Goal: Book appointment/travel/reservation

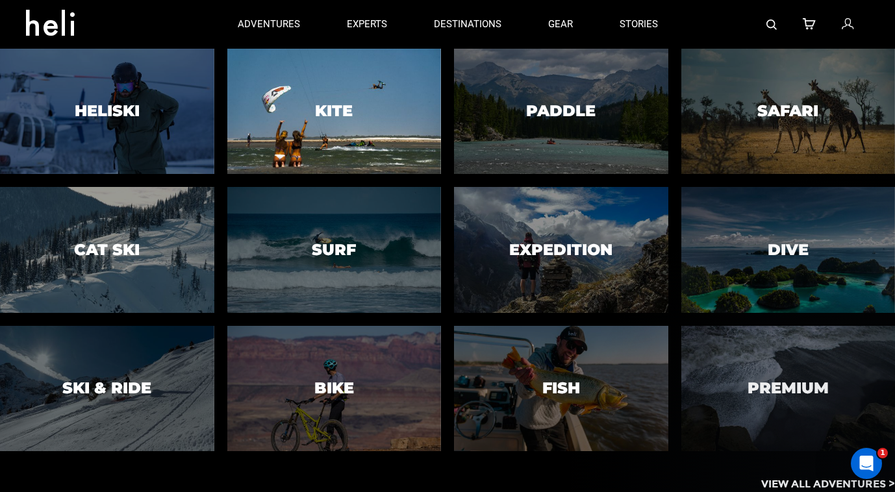
click at [368, 118] on div at bounding box center [334, 111] width 218 height 128
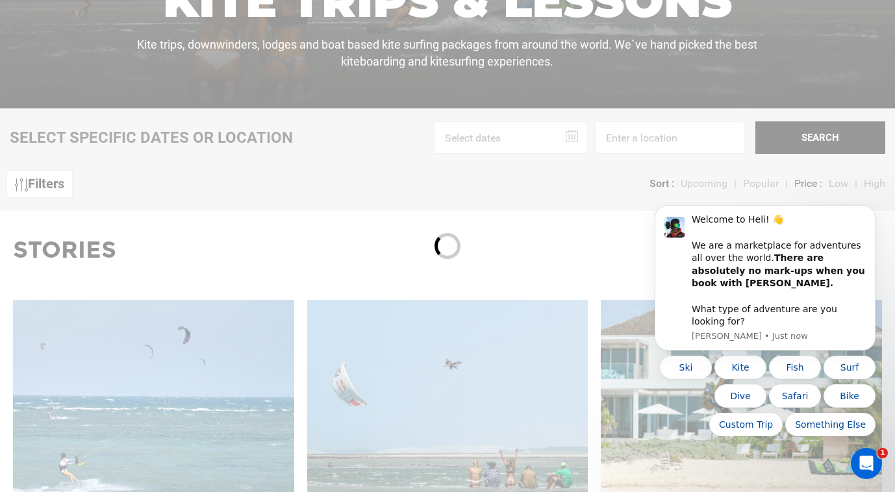
scroll to position [342, 0]
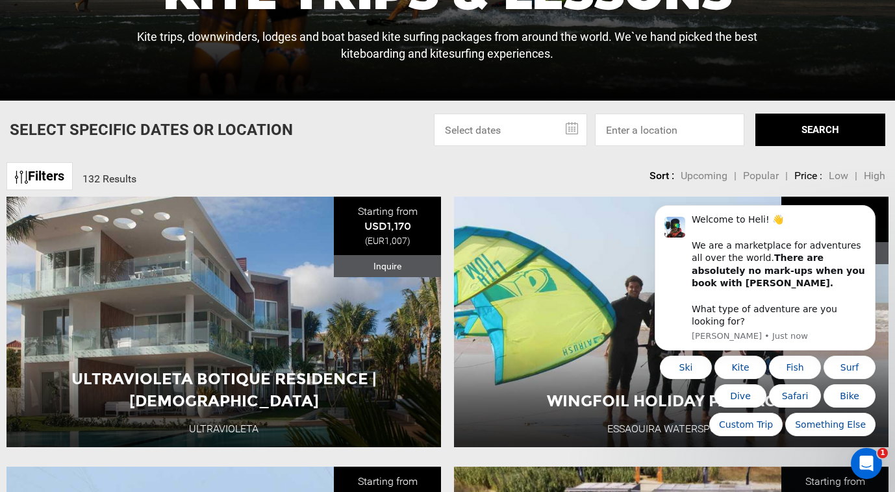
click at [534, 131] on input "text" at bounding box center [510, 130] width 153 height 32
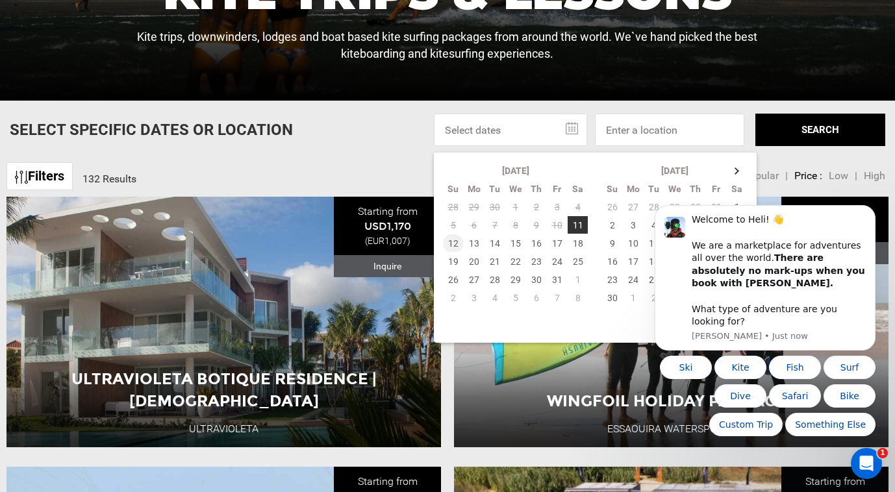
click at [451, 246] on td "12" at bounding box center [453, 243] width 21 height 18
click at [874, 213] on icon "Dismiss notification" at bounding box center [871, 209] width 7 height 7
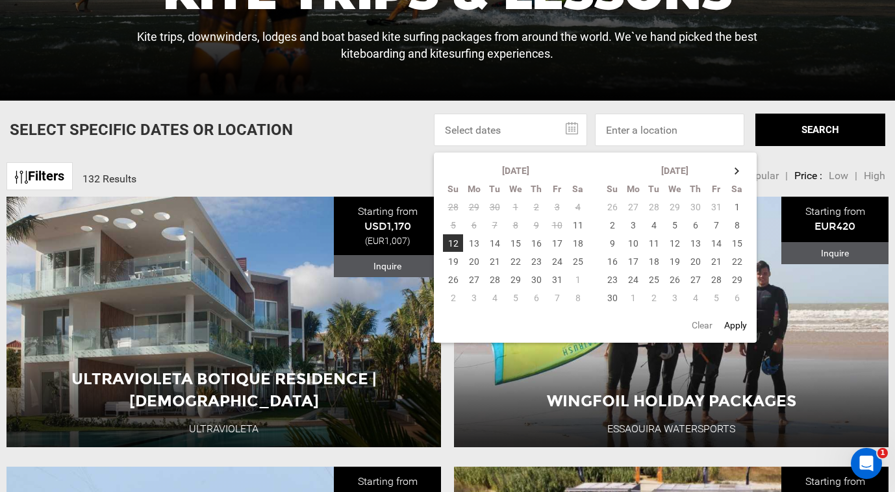
click at [741, 329] on button "Apply" at bounding box center [735, 325] width 31 height 23
type input "[DATE] - [DATE]"
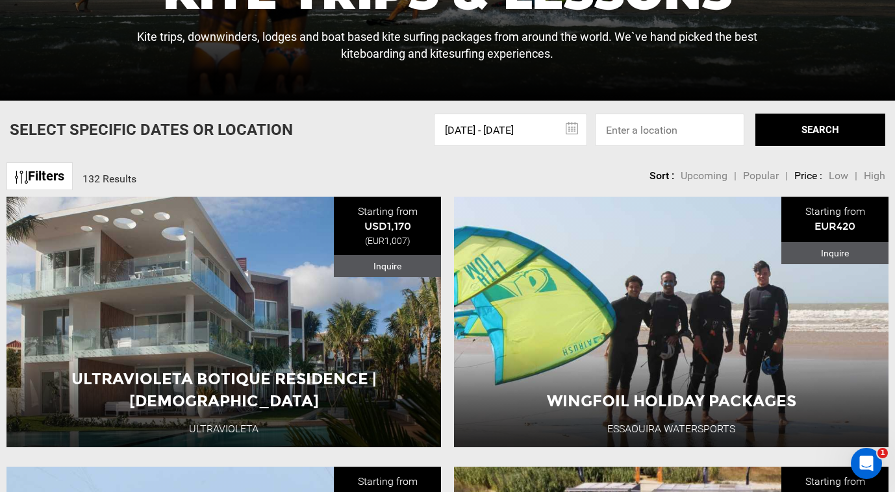
click at [788, 134] on button "SEARCH" at bounding box center [820, 130] width 130 height 32
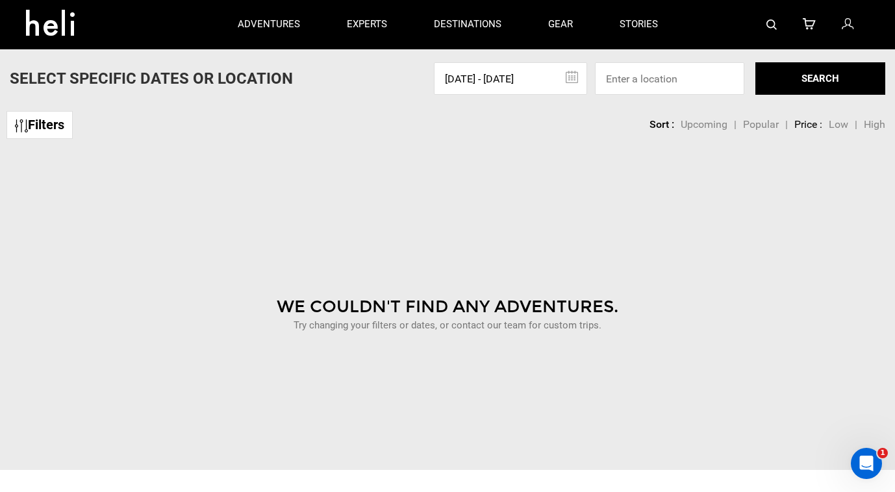
scroll to position [307, 0]
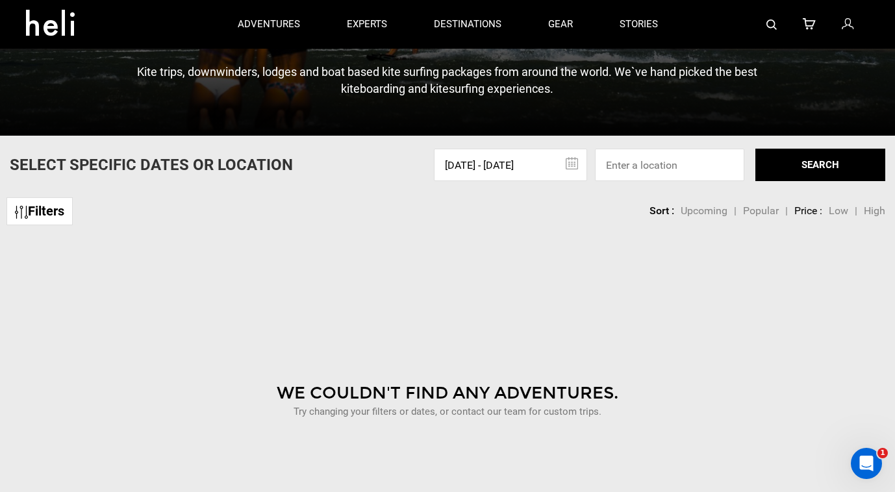
click at [528, 166] on input "[DATE] - [DATE]" at bounding box center [510, 165] width 153 height 32
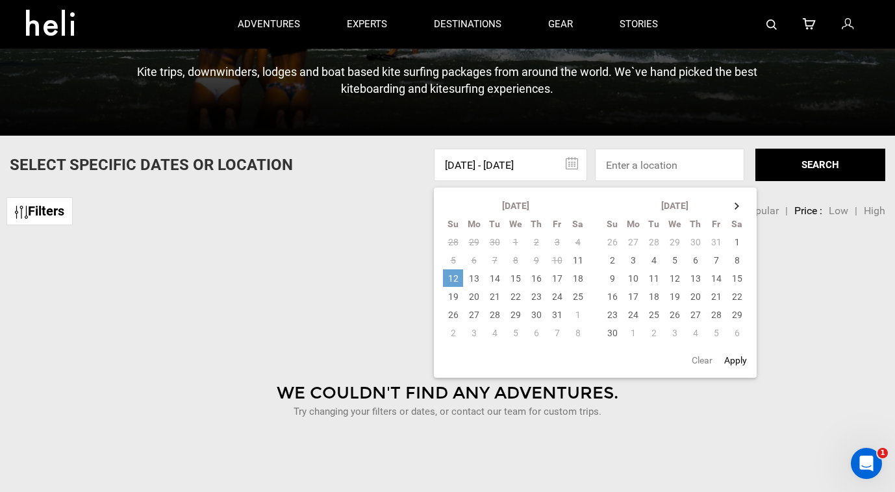
click at [451, 281] on td "12" at bounding box center [453, 278] width 21 height 18
click at [478, 296] on td "20" at bounding box center [474, 297] width 21 height 18
click at [811, 156] on button "SEARCH" at bounding box center [820, 165] width 130 height 32
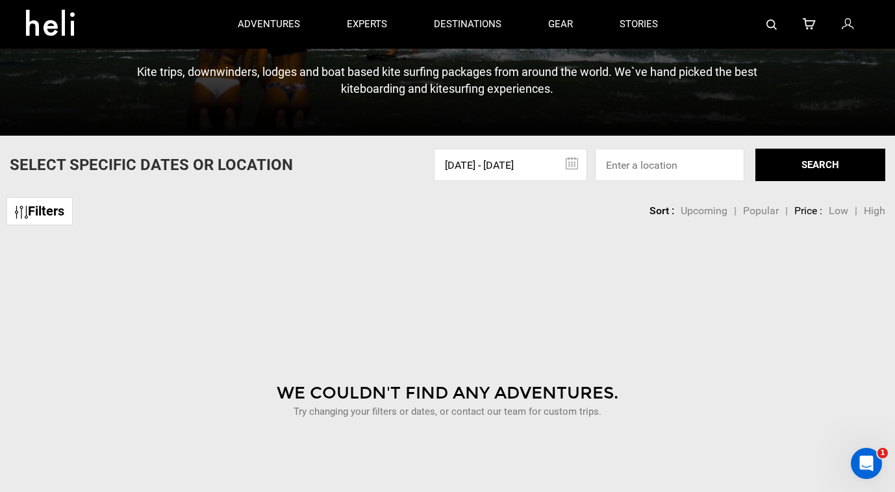
click at [512, 164] on input "[DATE] - [DATE]" at bounding box center [510, 165] width 153 height 32
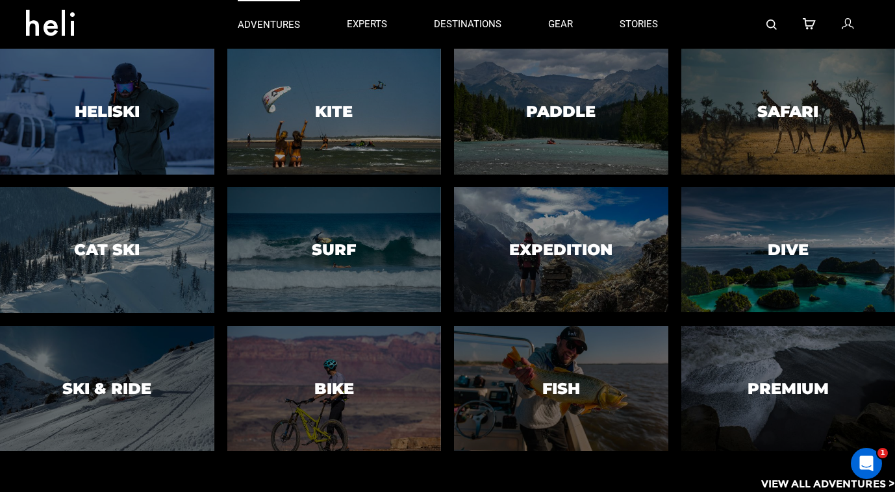
click at [269, 29] on p "adventures" at bounding box center [269, 25] width 62 height 14
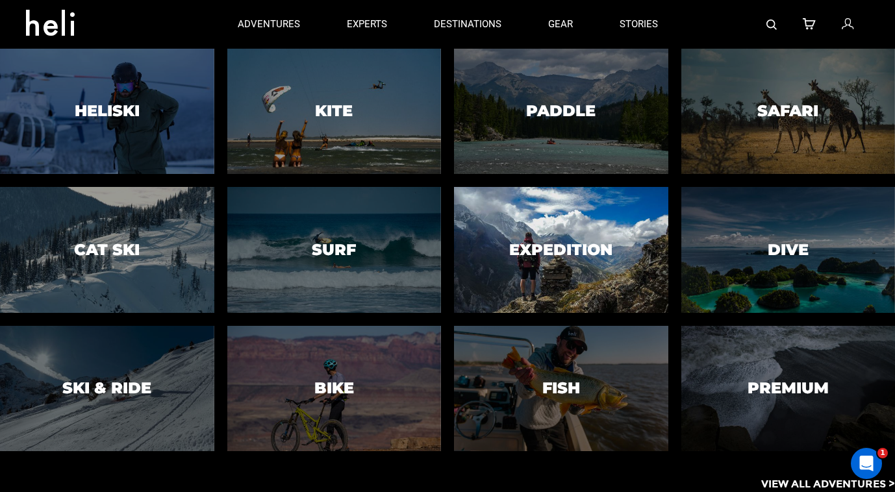
click at [577, 271] on div at bounding box center [561, 250] width 218 height 128
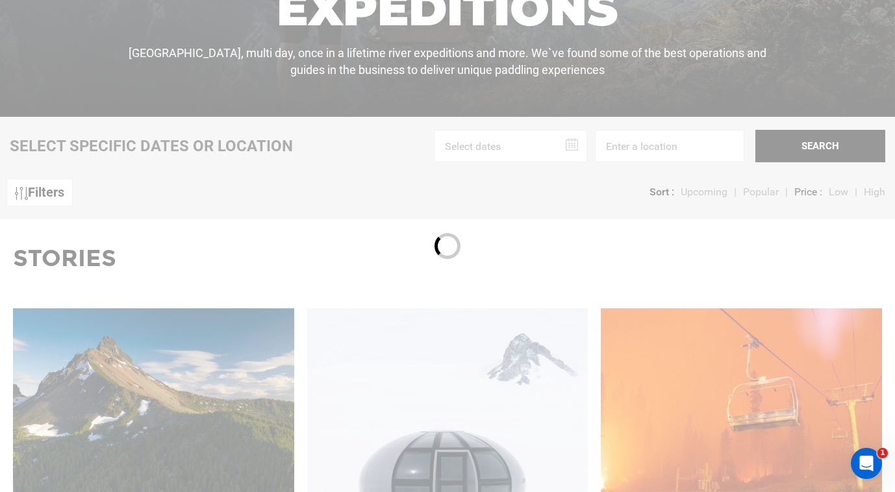
scroll to position [334, 0]
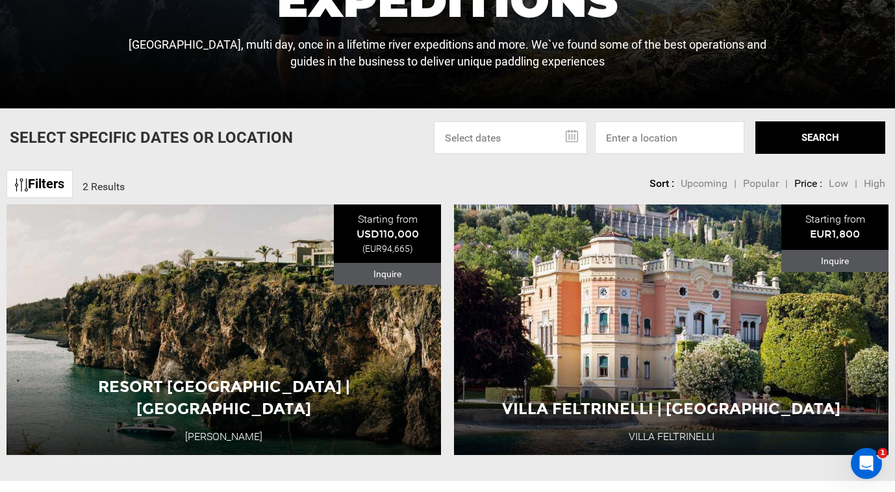
click at [471, 127] on input "text" at bounding box center [510, 137] width 153 height 32
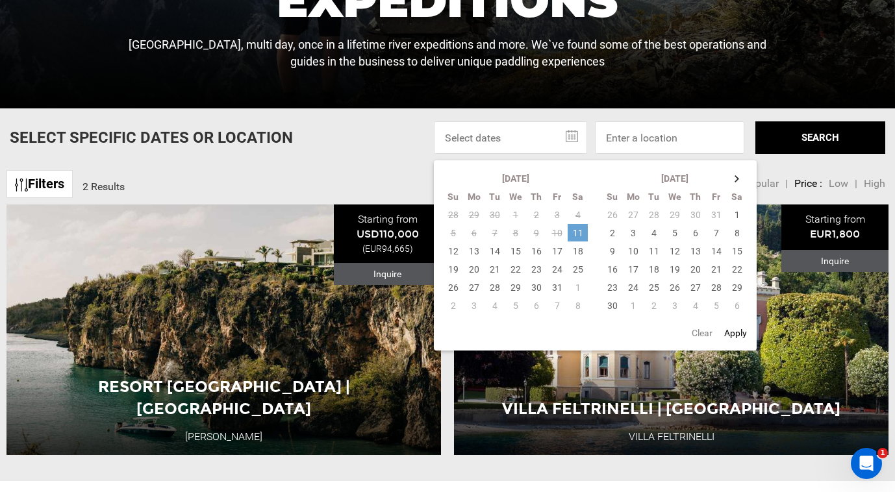
click at [581, 231] on td "11" at bounding box center [578, 233] width 21 height 18
click at [473, 271] on td "20" at bounding box center [474, 269] width 21 height 18
click at [814, 147] on button "SEARCH" at bounding box center [820, 137] width 130 height 32
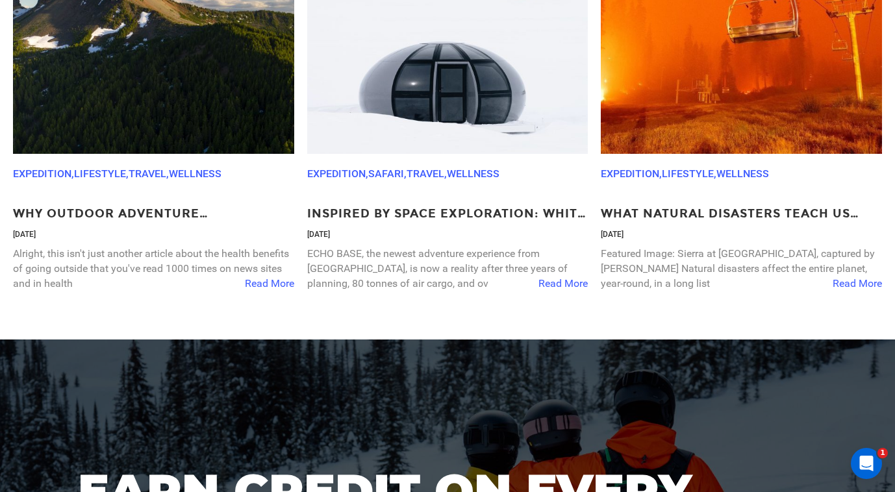
scroll to position [986, 0]
